Goal: Information Seeking & Learning: Learn about a topic

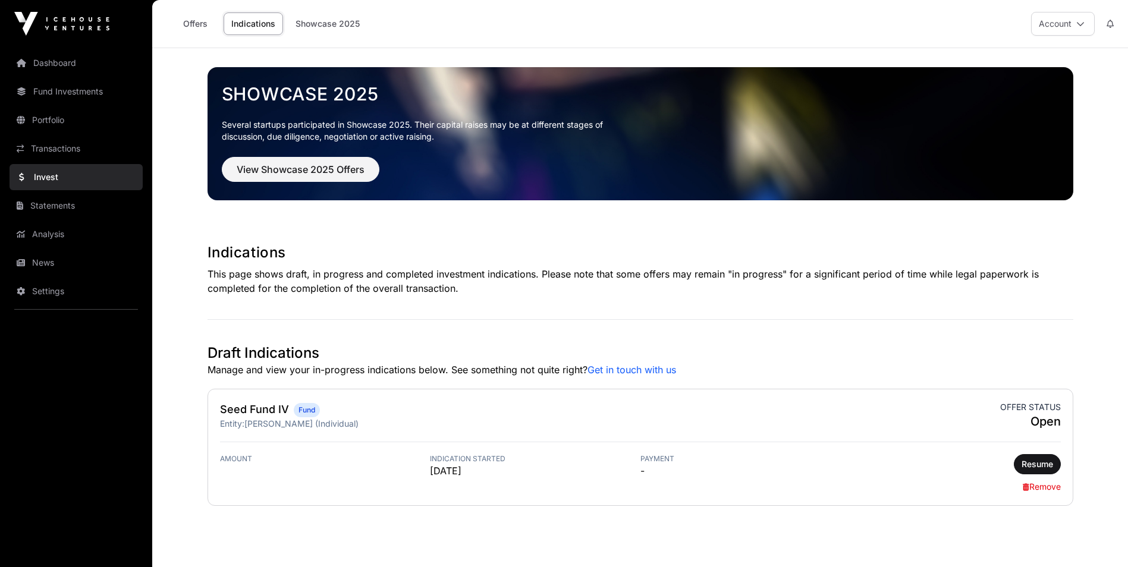
click at [55, 122] on link "Portfolio" at bounding box center [76, 120] width 133 height 26
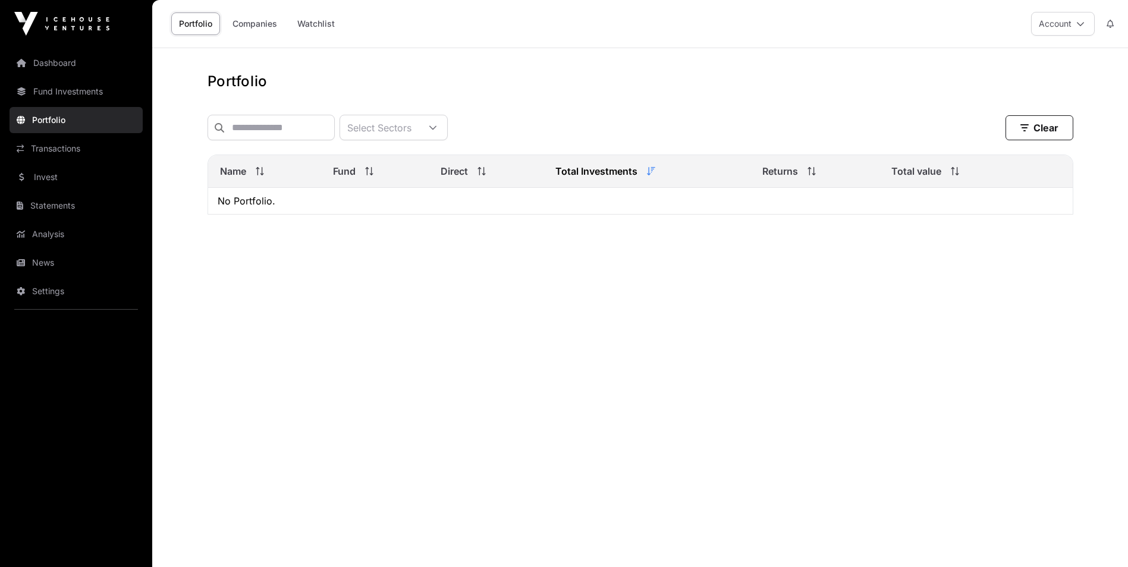
click at [435, 55] on main "Portfolio Select Sectors Clear Filters Name Fund Direct Total Investments Retur…" at bounding box center [640, 331] width 976 height 567
click at [78, 93] on link "Fund Investments" at bounding box center [76, 91] width 133 height 26
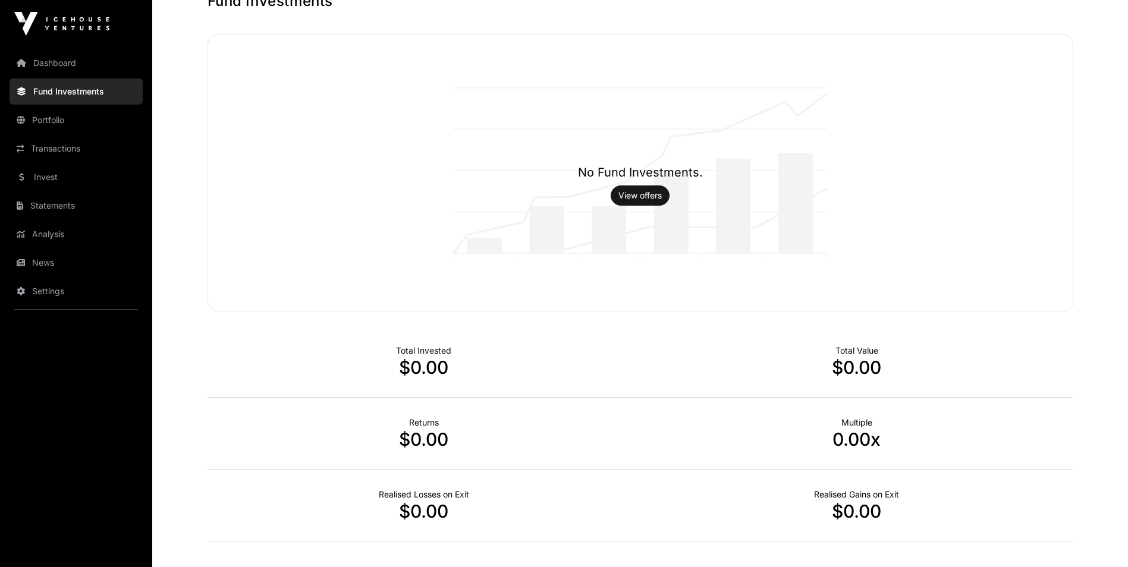
scroll to position [83, 0]
click at [68, 66] on link "Dashboard" at bounding box center [76, 63] width 133 height 26
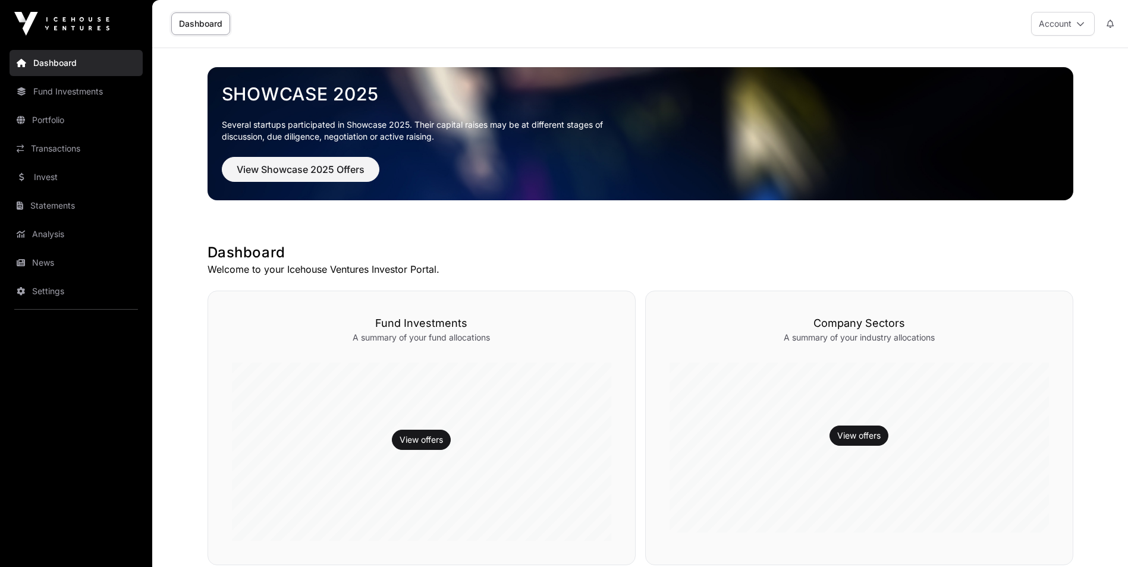
click at [192, 22] on link "Dashboard" at bounding box center [200, 23] width 59 height 23
click at [340, 165] on span "View Showcase 2025 Offers" at bounding box center [301, 169] width 128 height 14
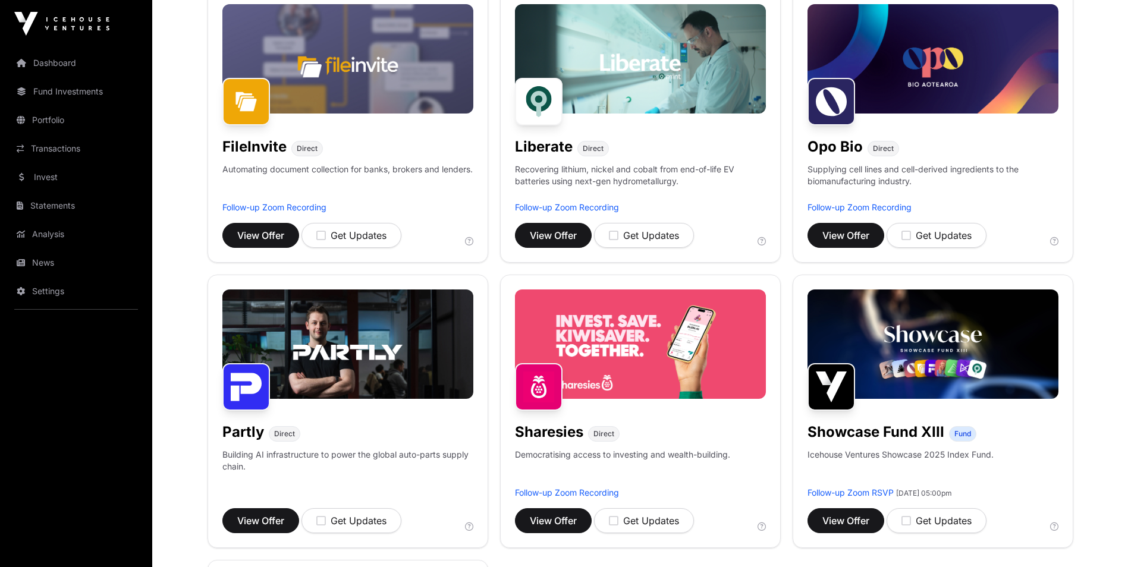
scroll to position [486, 0]
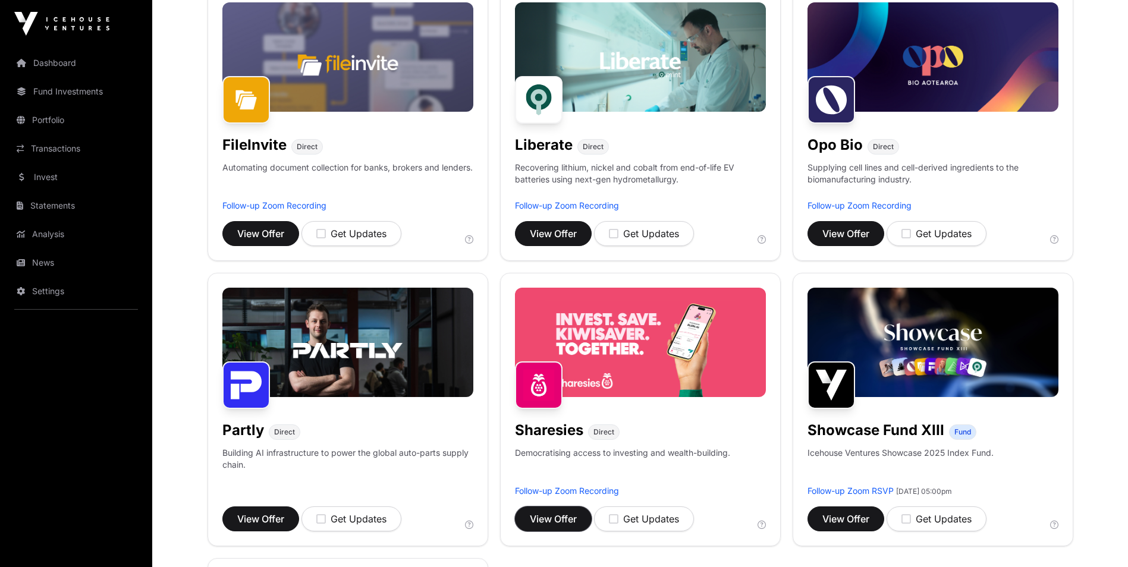
click at [560, 515] on span "View Offer" at bounding box center [553, 519] width 47 height 14
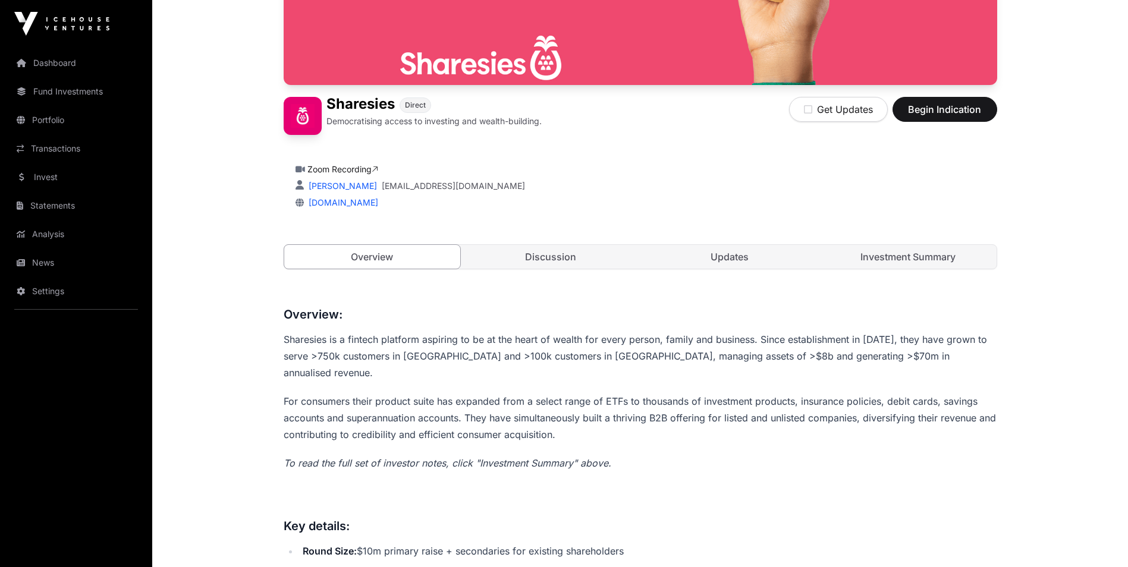
scroll to position [166, 0]
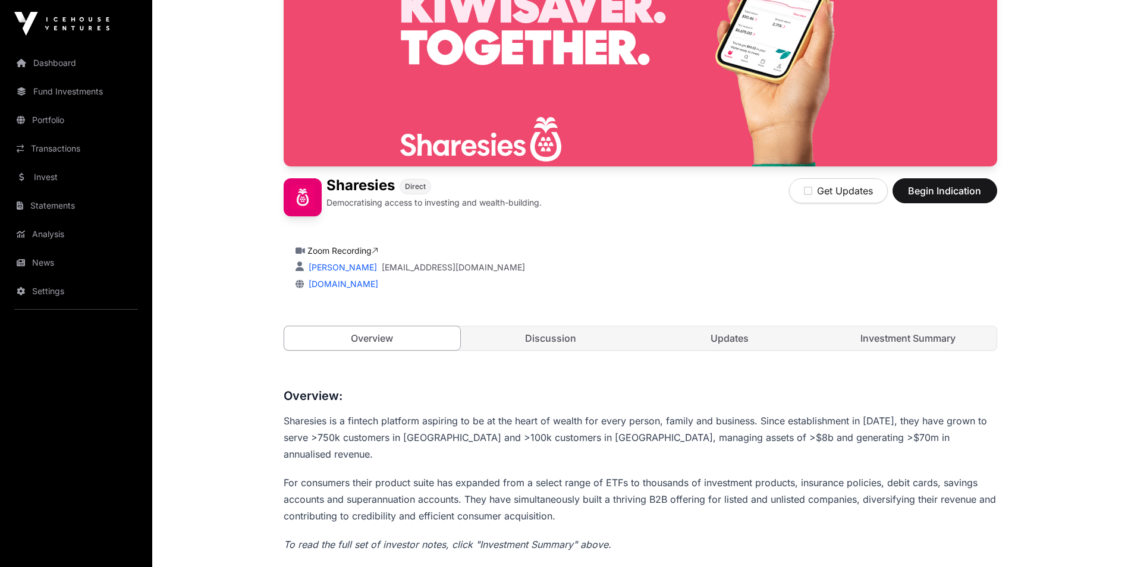
click at [328, 252] on link "Zoom Recording" at bounding box center [342, 251] width 71 height 10
